Goal: Task Accomplishment & Management: Manage account settings

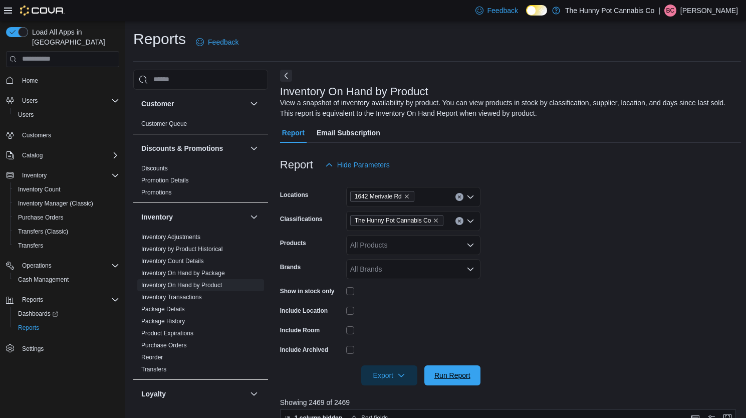
click at [448, 380] on span "Run Report" at bounding box center [452, 375] width 44 height 20
click at [385, 377] on span "Export" at bounding box center [389, 375] width 44 height 20
click at [385, 317] on span "Export to Excel" at bounding box center [390, 315] width 45 height 8
click at [407, 372] on span "Export" at bounding box center [389, 375] width 44 height 20
click at [451, 376] on span "Run Report" at bounding box center [452, 375] width 36 height 10
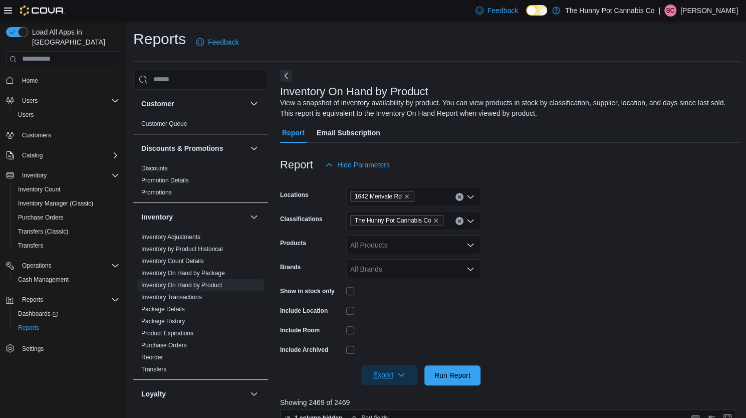
click at [384, 370] on span "Export" at bounding box center [389, 375] width 44 height 20
click at [398, 311] on span "Export to Excel" at bounding box center [390, 315] width 45 height 8
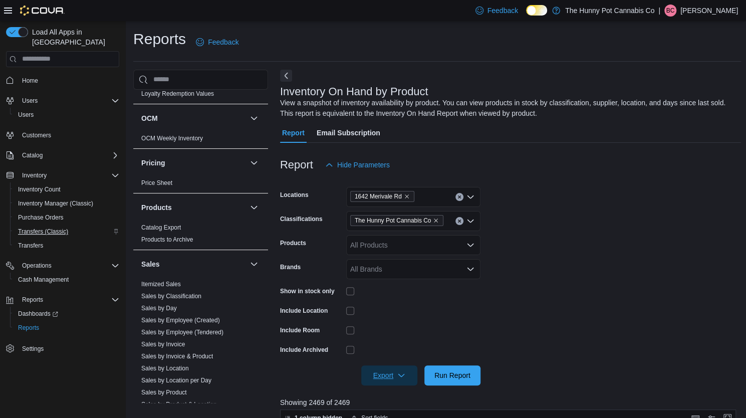
scroll to position [378, 0]
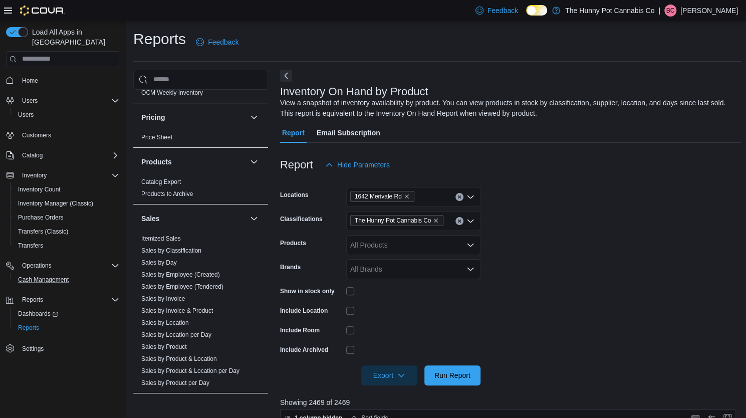
click at [54, 272] on button "Cash Management" at bounding box center [66, 279] width 113 height 14
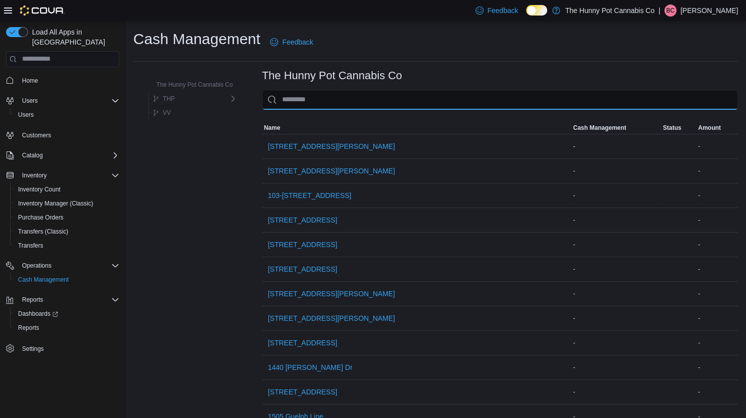
click at [319, 107] on input "This is a search bar. As you type, the results lower in the page will automatic…" at bounding box center [500, 100] width 476 height 20
type input "*"
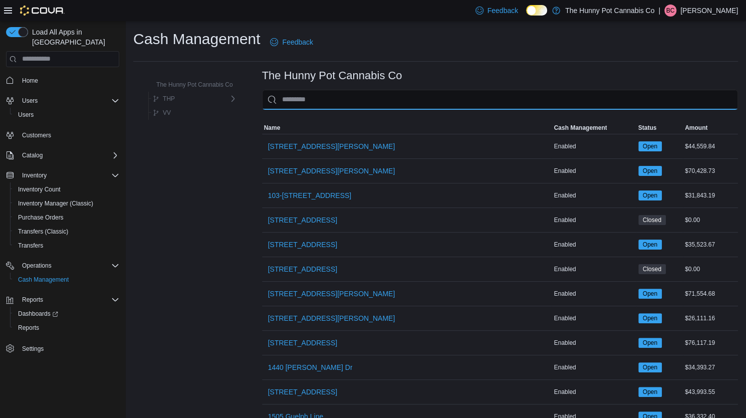
click at [319, 107] on input "This is a search bar. As you type, the results lower in the page will automatic…" at bounding box center [500, 100] width 476 height 20
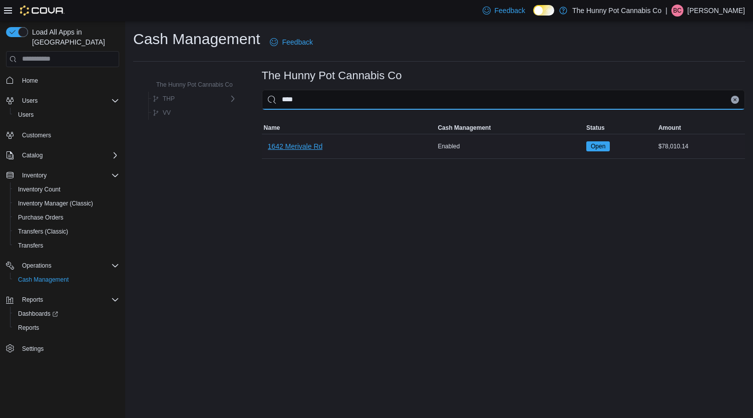
type input "****"
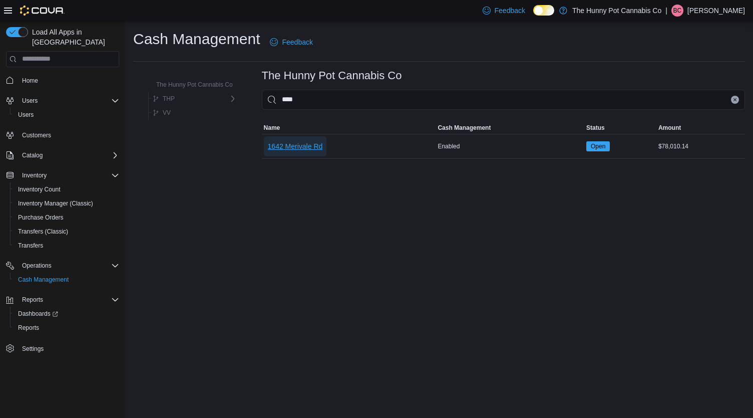
click at [298, 145] on span "1642 Merivale Rd" at bounding box center [295, 146] width 55 height 10
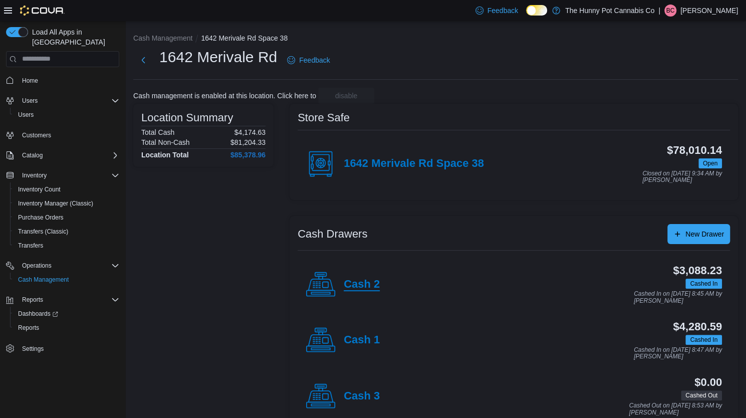
click at [349, 287] on h4 "Cash 2" at bounding box center [362, 284] width 36 height 13
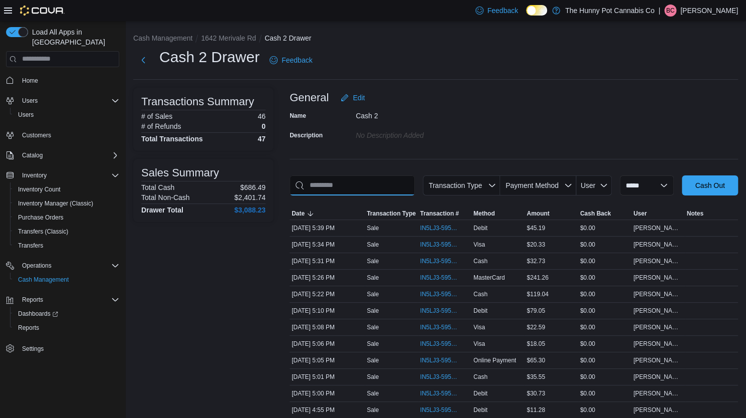
click at [358, 185] on input "This is a search bar. As you type, the results lower in the page will automatic…" at bounding box center [352, 185] width 125 height 20
click at [142, 62] on button "Next" at bounding box center [143, 60] width 20 height 20
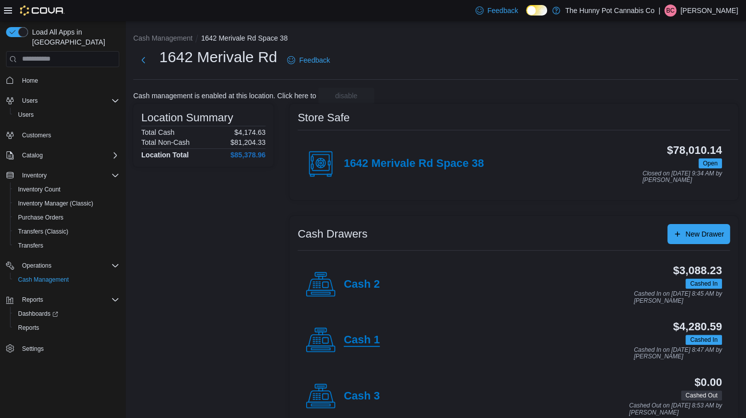
click at [363, 337] on h4 "Cash 1" at bounding box center [362, 340] width 36 height 13
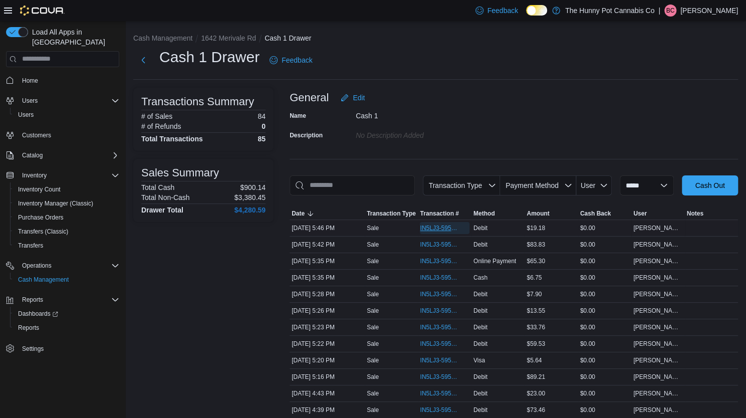
click at [449, 228] on span "IN5LJ3-5955951" at bounding box center [439, 228] width 39 height 8
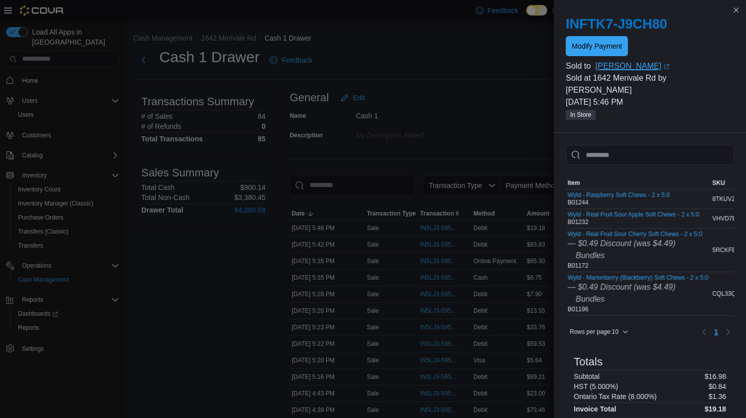
click at [603, 60] on link "Brian Rodgers (opens in a new tab or window)" at bounding box center [664, 66] width 139 height 12
click at [580, 47] on span "Modify Payment" at bounding box center [596, 46] width 50 height 10
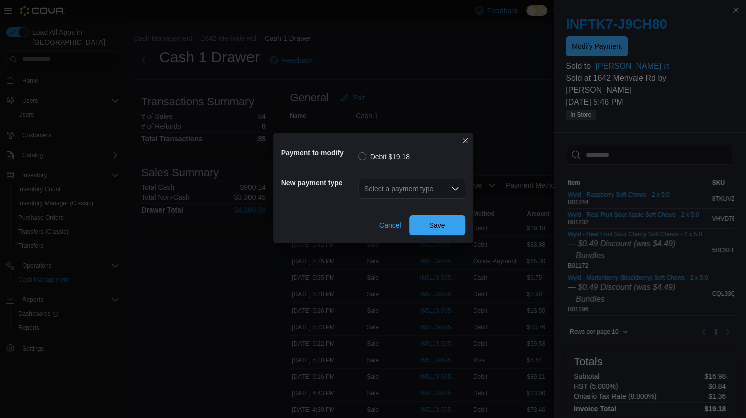
click at [401, 197] on div "Select a payment type" at bounding box center [411, 189] width 107 height 20
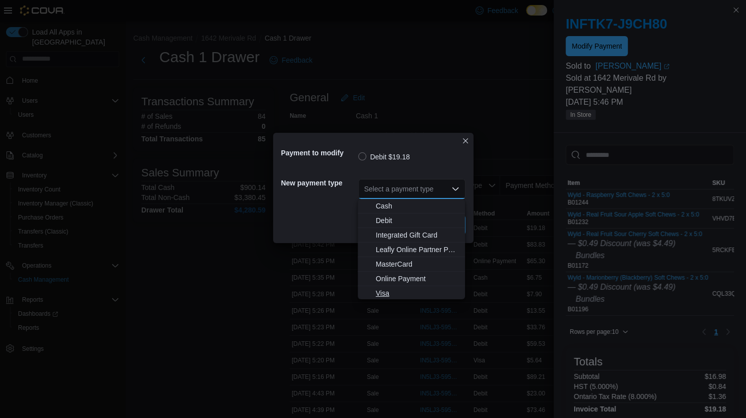
click at [382, 290] on span "Visa" at bounding box center [417, 293] width 83 height 10
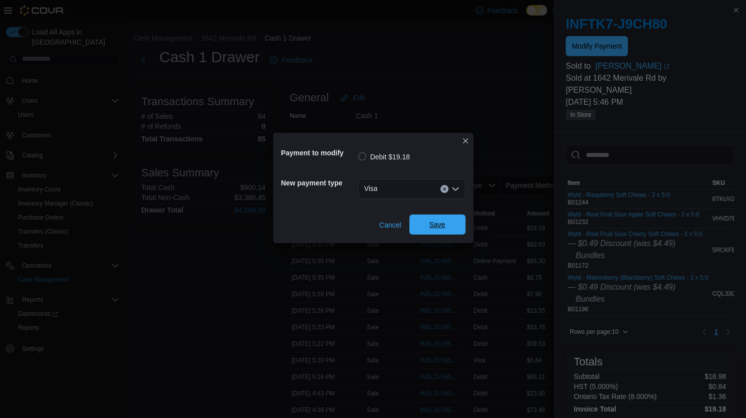
click at [418, 231] on span "Save" at bounding box center [437, 224] width 44 height 20
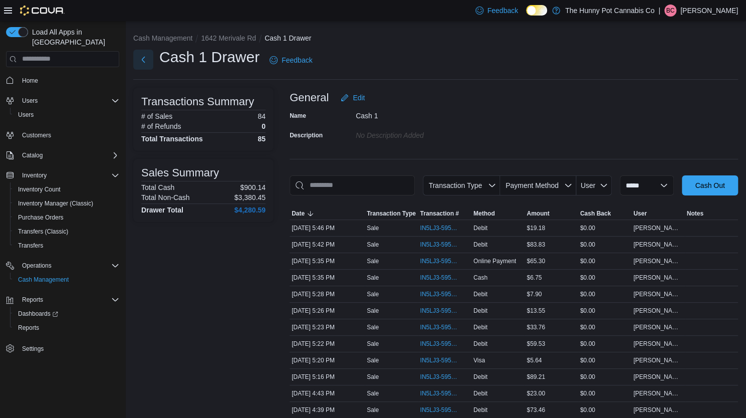
click at [141, 60] on button "Next" at bounding box center [143, 60] width 20 height 20
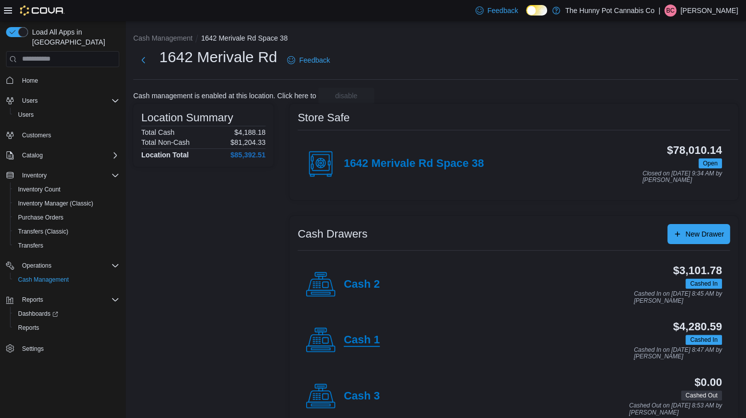
click at [374, 341] on h4 "Cash 1" at bounding box center [362, 340] width 36 height 13
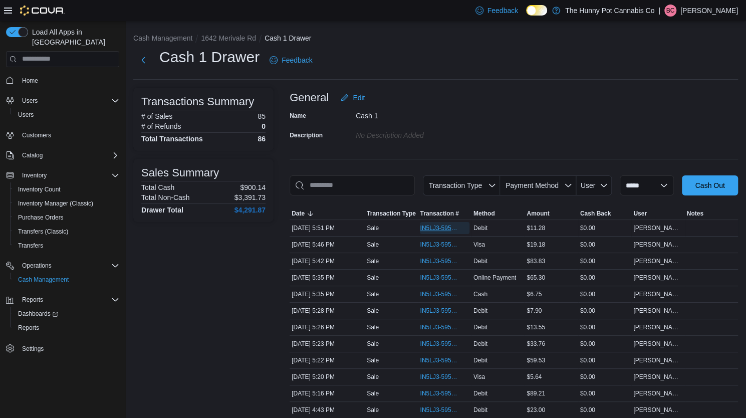
click at [440, 225] on span "IN5LJ3-5956013" at bounding box center [439, 228] width 39 height 8
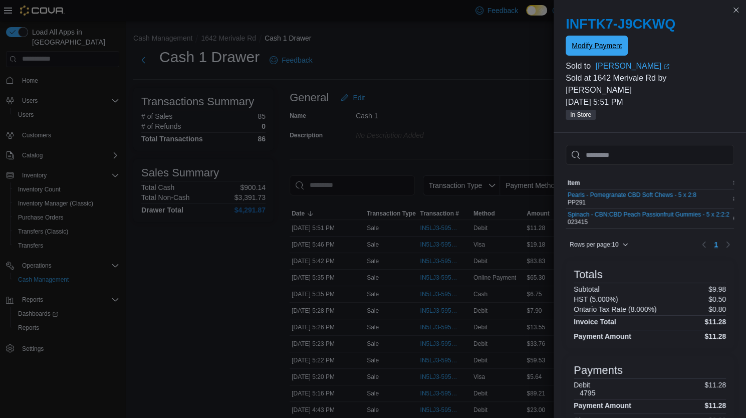
click at [595, 43] on span "Modify Payment" at bounding box center [596, 46] width 50 height 10
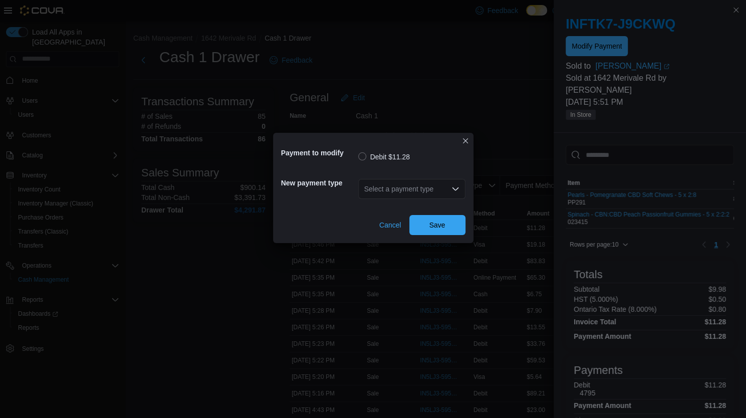
click at [405, 195] on div "Select a payment type" at bounding box center [411, 189] width 107 height 20
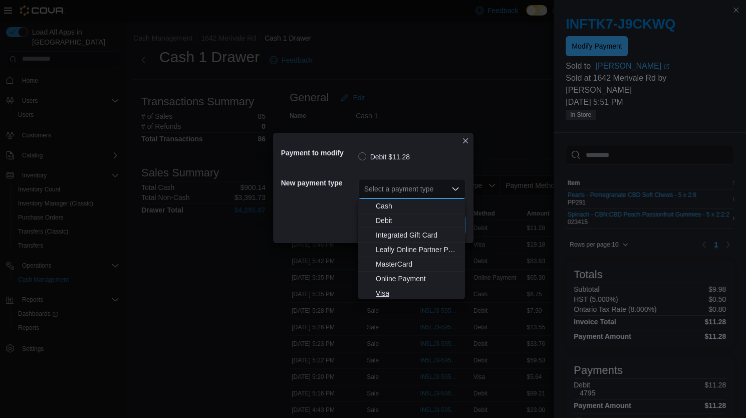
click at [395, 290] on span "Visa" at bounding box center [417, 293] width 83 height 10
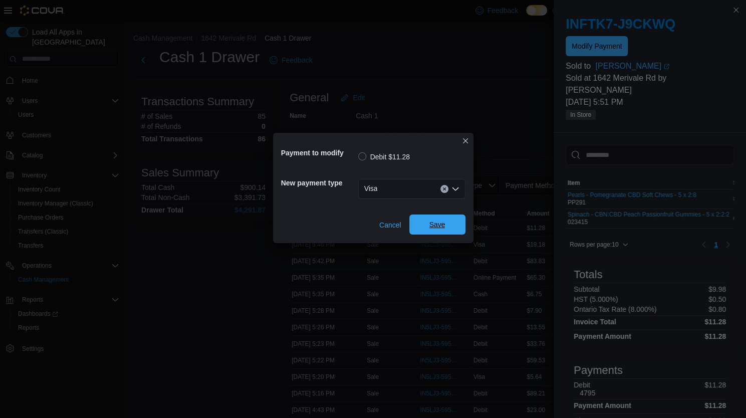
click at [432, 221] on span "Save" at bounding box center [437, 224] width 16 height 10
